Goal: Entertainment & Leisure: Consume media (video, audio)

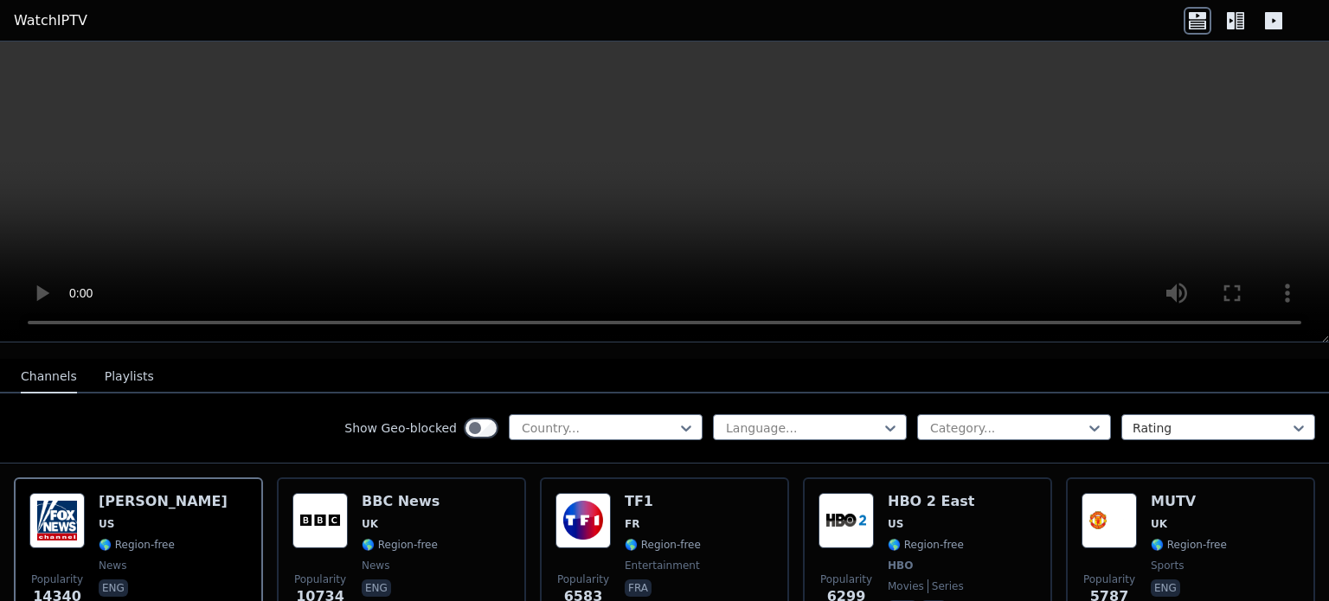
scroll to position [87, 0]
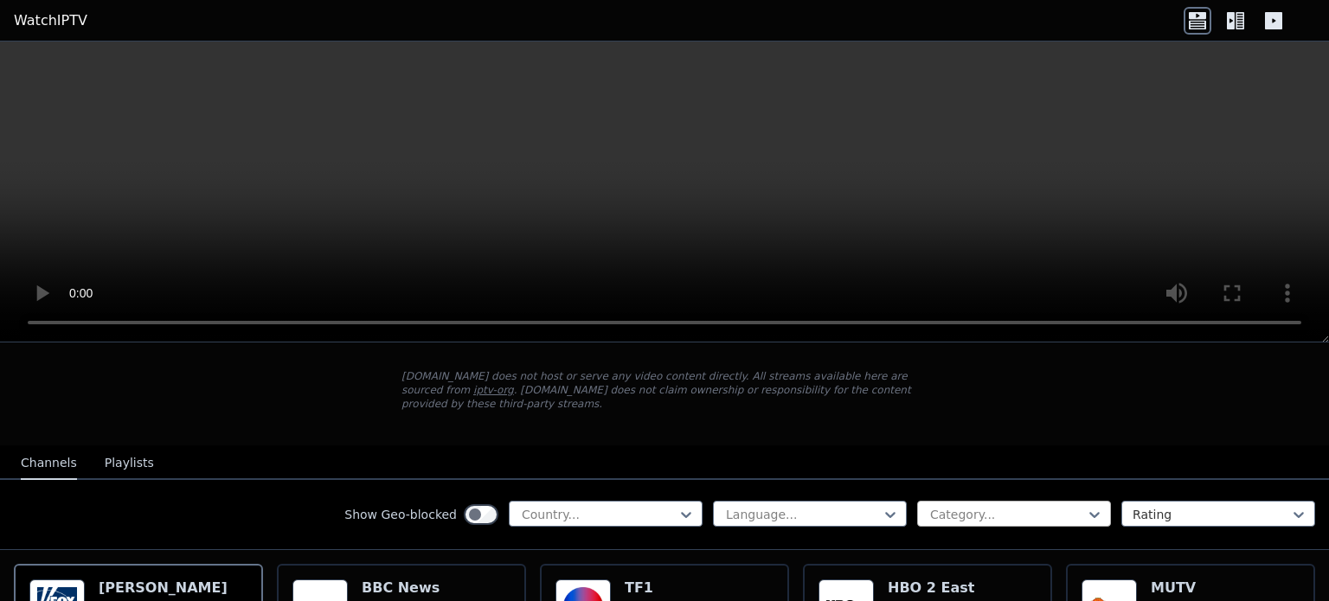
click at [1022, 511] on div "Category..." at bounding box center [1014, 514] width 194 height 26
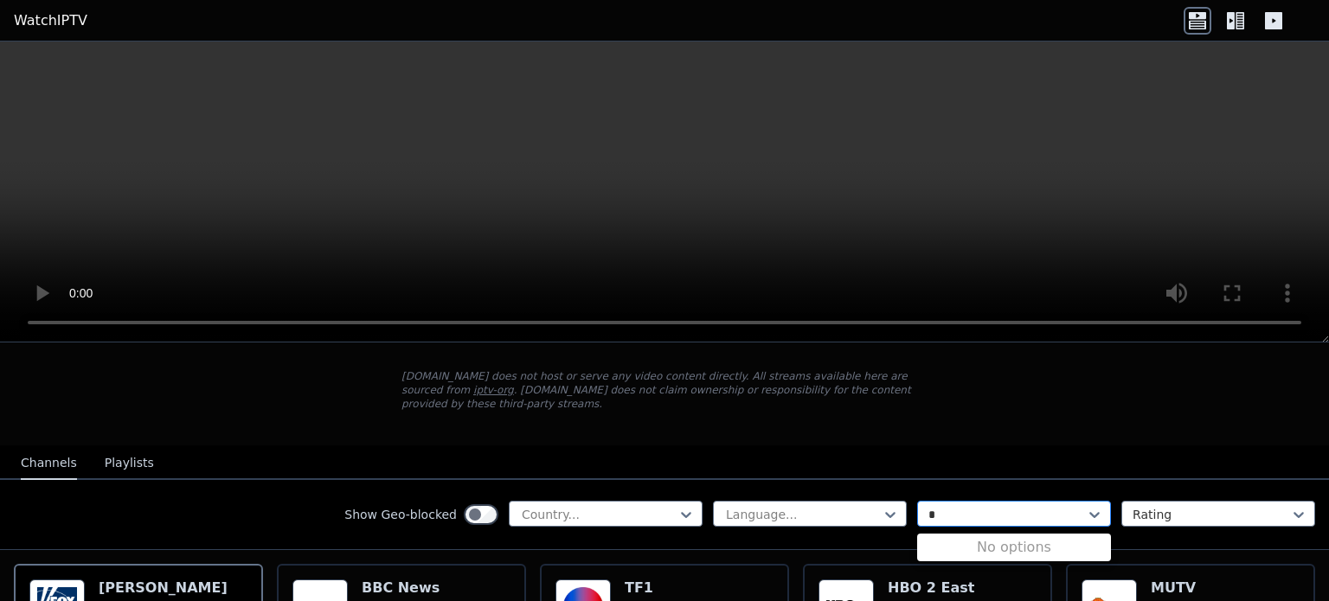
type input "*"
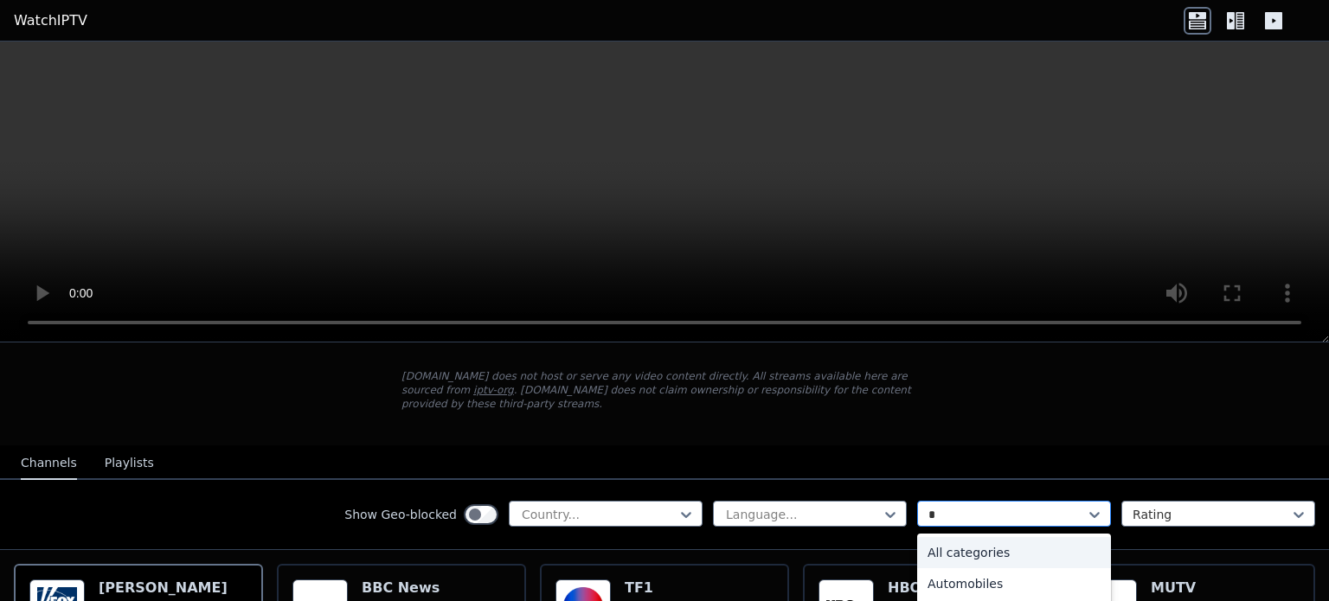
type input "**"
click at [992, 537] on div "Animation" at bounding box center [1014, 552] width 194 height 31
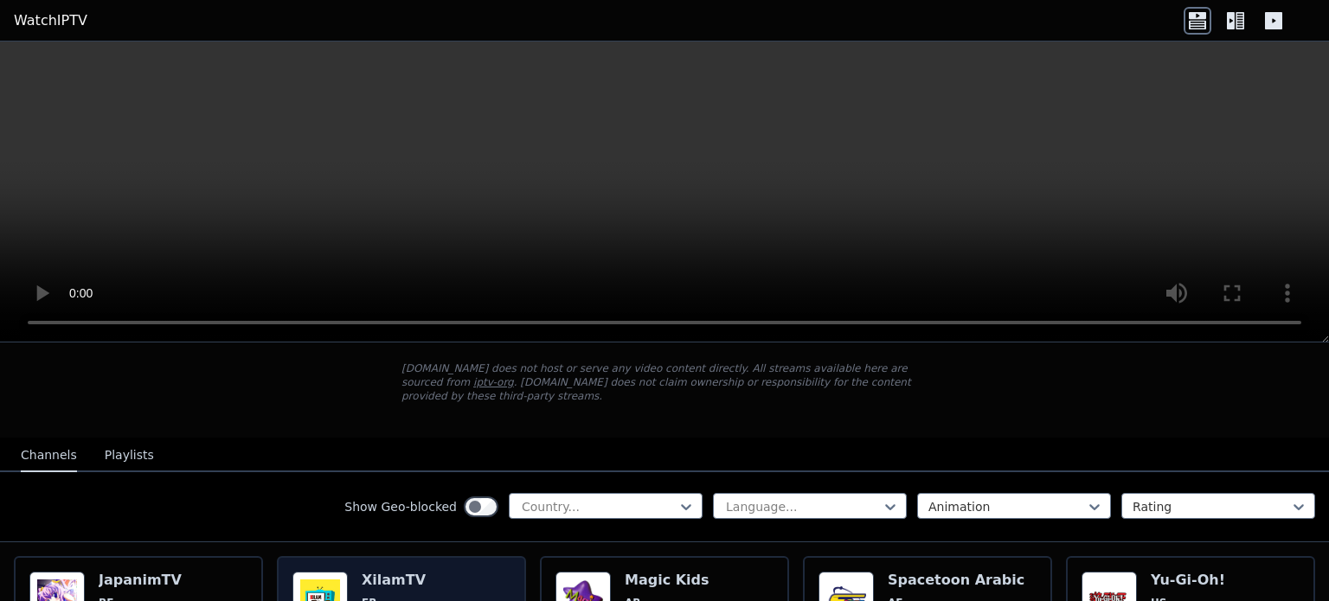
scroll to position [173, 0]
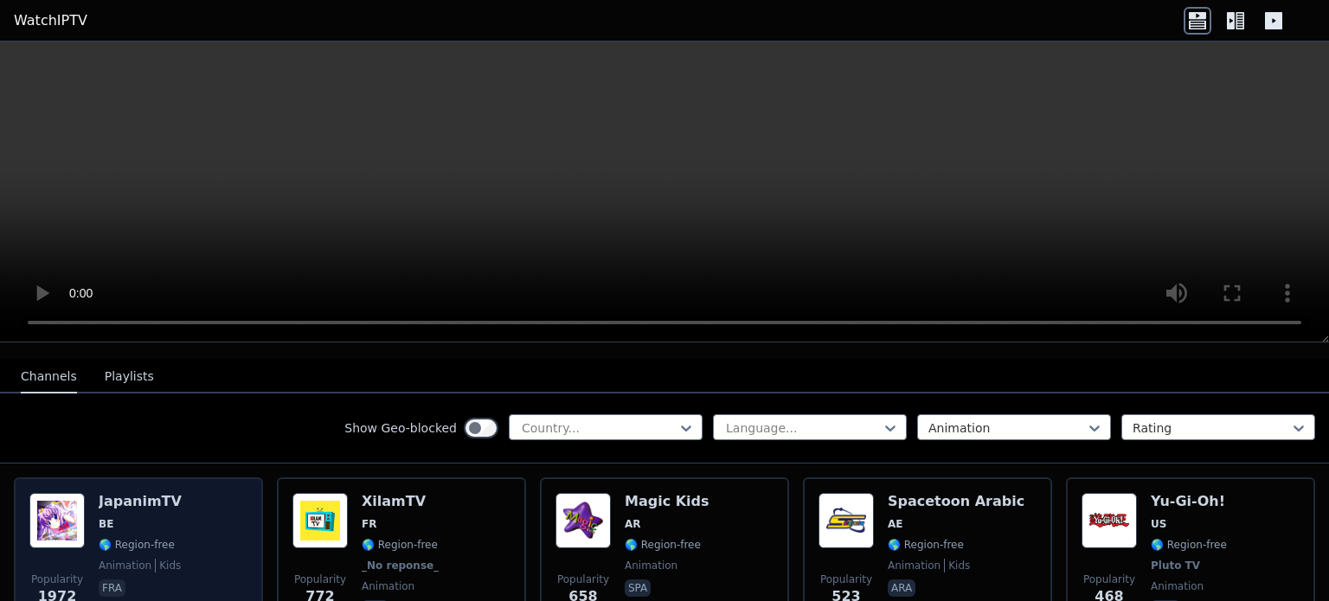
click at [144, 493] on h6 "JapanimTV" at bounding box center [140, 501] width 83 height 17
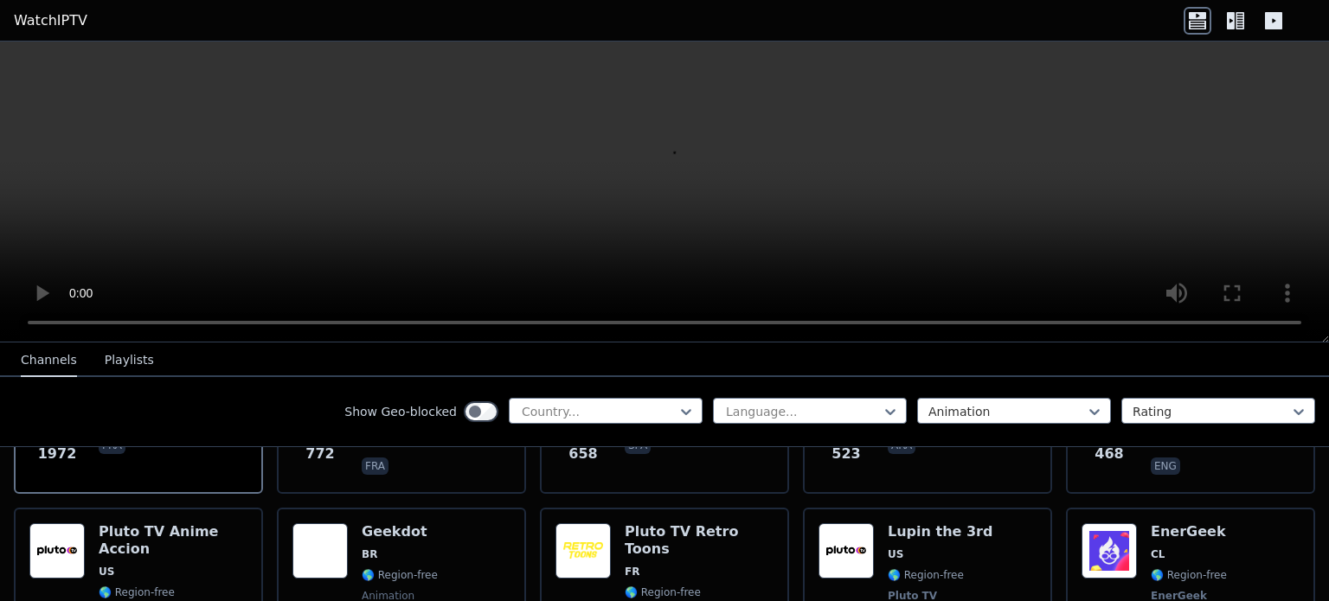
scroll to position [346, 0]
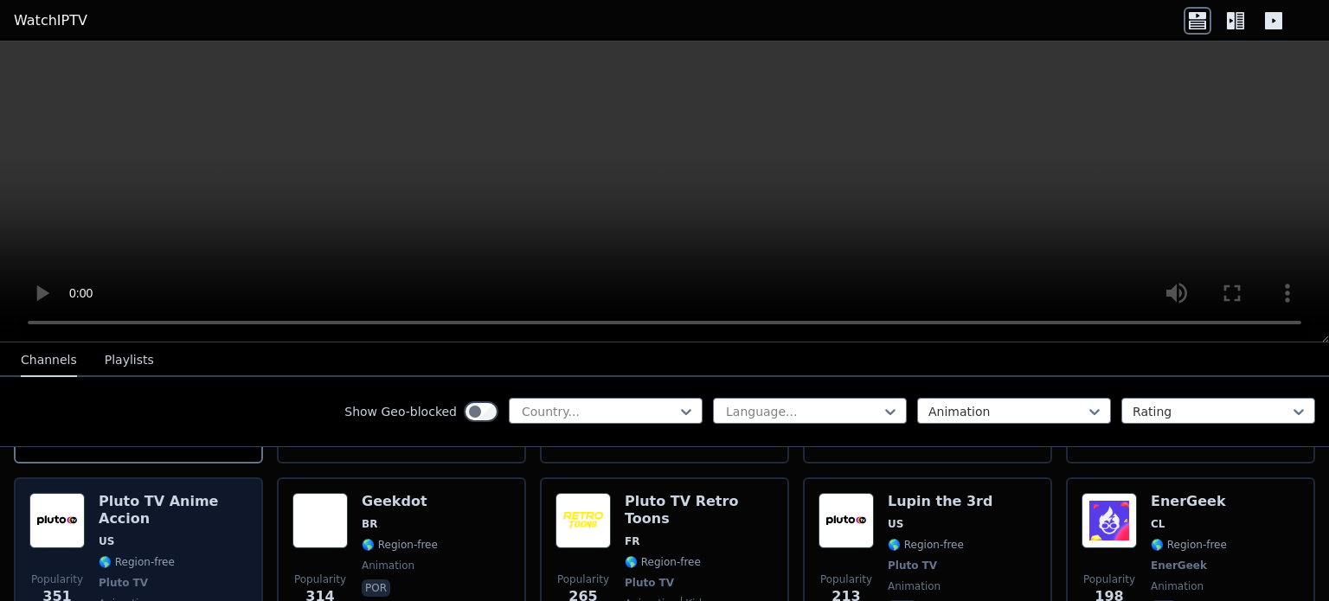
click at [183, 535] on span "US" at bounding box center [173, 542] width 149 height 14
click at [180, 478] on div "Popularity 351 Pluto TV Anime Accion US 🌎 Region-free Pluto TV animation spa" at bounding box center [138, 566] width 249 height 177
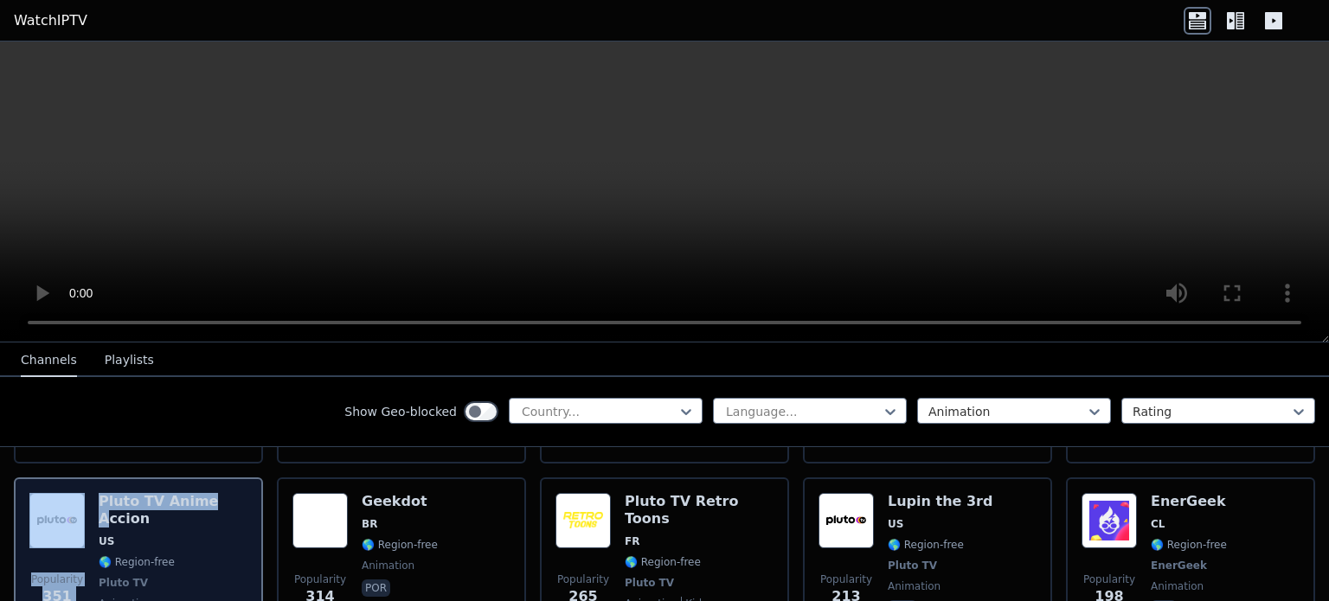
drag, startPoint x: 88, startPoint y: 477, endPoint x: 224, endPoint y: 487, distance: 136.2
click at [211, 490] on div "Popularity 351 Pluto TV Anime Accion US 🌎 Region-free Pluto TV animation spa" at bounding box center [138, 566] width 249 height 177
click at [188, 478] on div "Popularity 351 Pluto TV Anime Accion US 🌎 Region-free Pluto TV animation spa" at bounding box center [138, 566] width 249 height 177
drag, startPoint x: 181, startPoint y: 472, endPoint x: 93, endPoint y: 483, distance: 89.0
click at [93, 483] on div "Popularity 351 Pluto TV Anime Accion US 🌎 Region-free Pluto TV animation spa" at bounding box center [138, 566] width 249 height 177
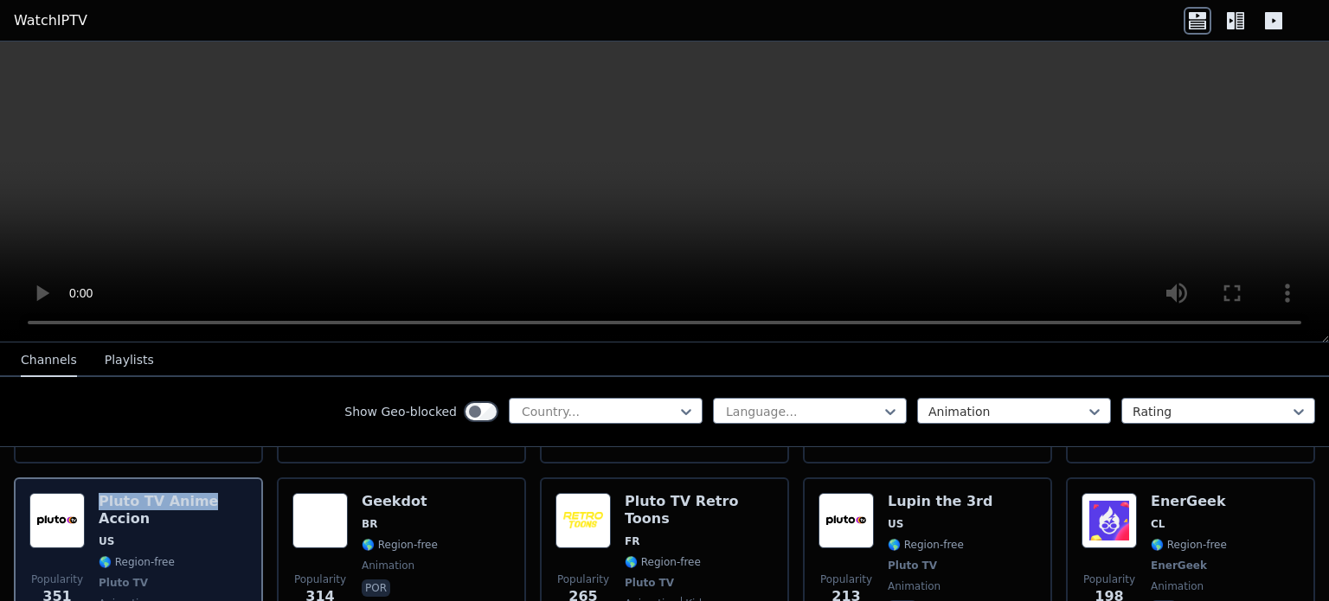
drag, startPoint x: 201, startPoint y: 479, endPoint x: 98, endPoint y: 489, distance: 103.4
click at [99, 493] on h6 "Pluto TV Anime Accion" at bounding box center [173, 510] width 149 height 35
